Goal: Information Seeking & Learning: Find specific fact

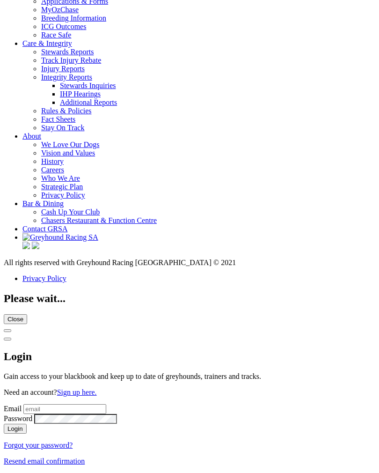
scroll to position [3418, 0]
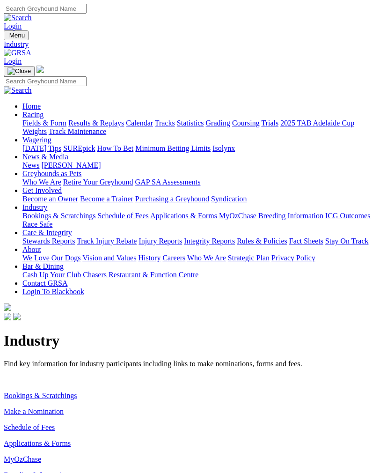
click at [60, 408] on link "Make a Nomination" at bounding box center [34, 412] width 60 height 8
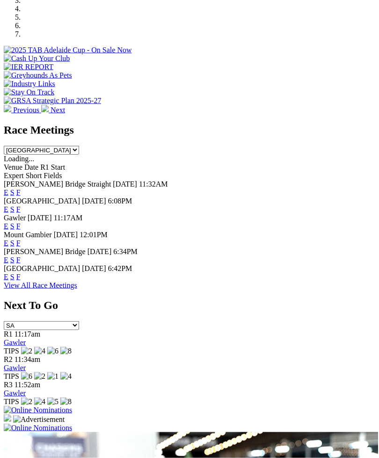
scroll to position [334, 0]
click at [21, 272] on link "F" at bounding box center [18, 276] width 4 height 8
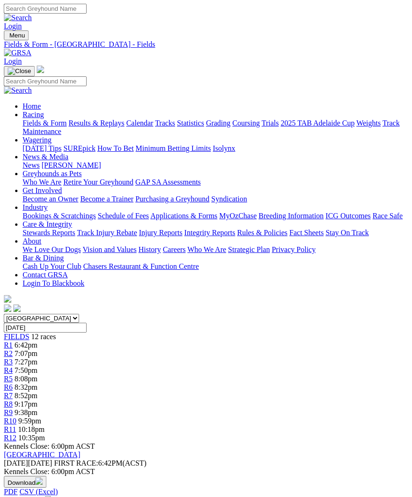
scroll to position [0, 4]
click at [16, 417] on span "R10" at bounding box center [10, 421] width 13 height 8
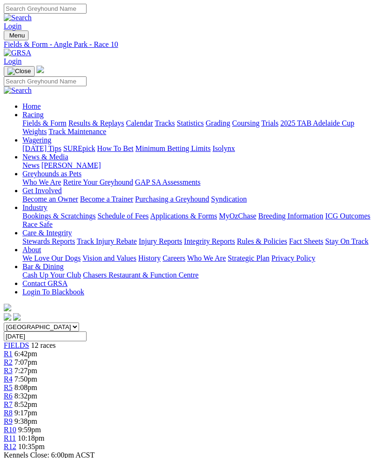
scroll to position [0, 43]
click at [16, 434] on span "R11" at bounding box center [10, 438] width 12 height 8
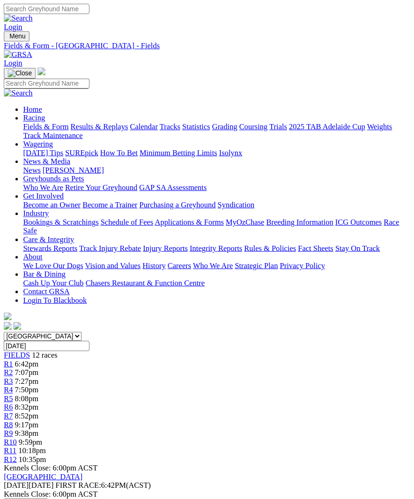
scroll to position [7, 6]
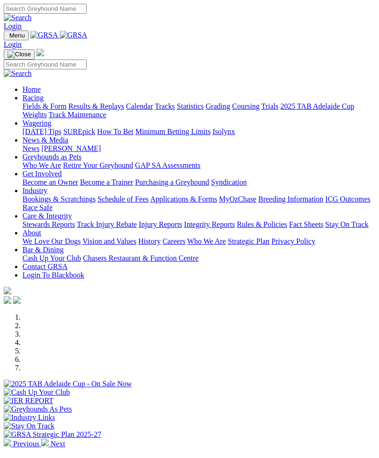
scroll to position [364, 0]
